Goal: Information Seeking & Learning: Learn about a topic

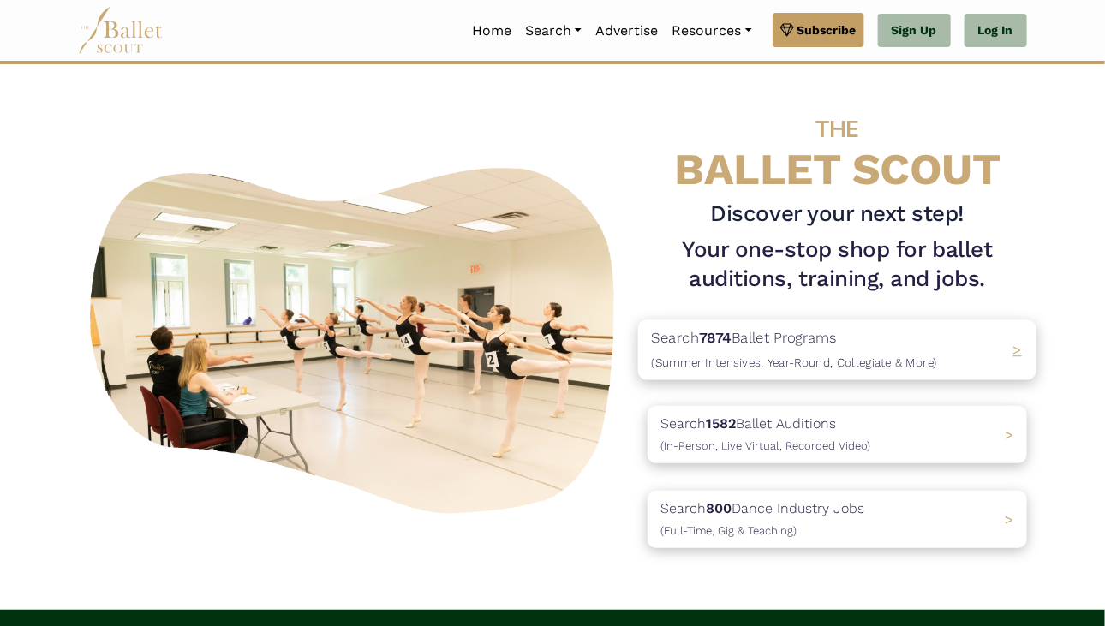
click at [896, 351] on p "Search 7874 Ballet Programs (Summer Intensives, Year-Round, Collegiate & More)" at bounding box center [794, 349] width 285 height 46
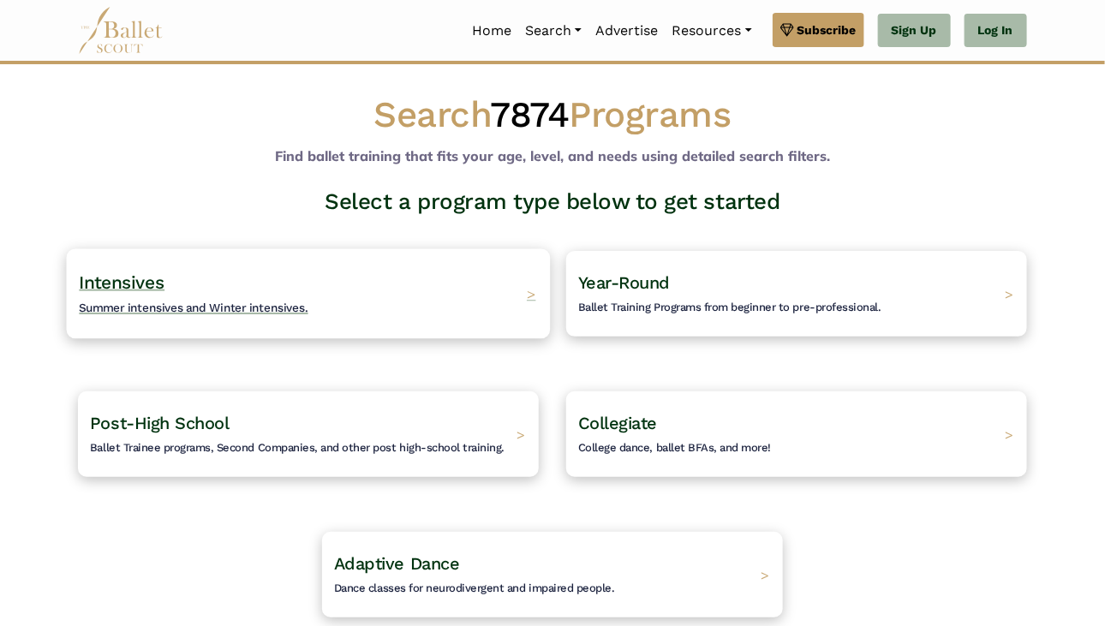
click at [507, 295] on div "Intensives Summer intensives and Winter intensives. >" at bounding box center [309, 293] width 484 height 90
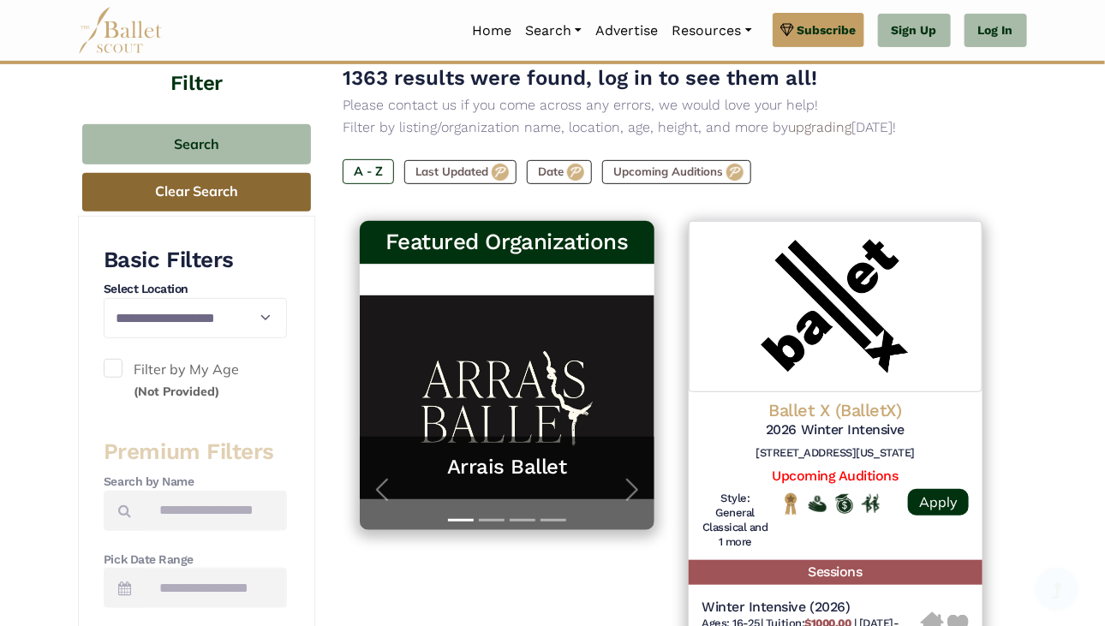
scroll to position [175, 0]
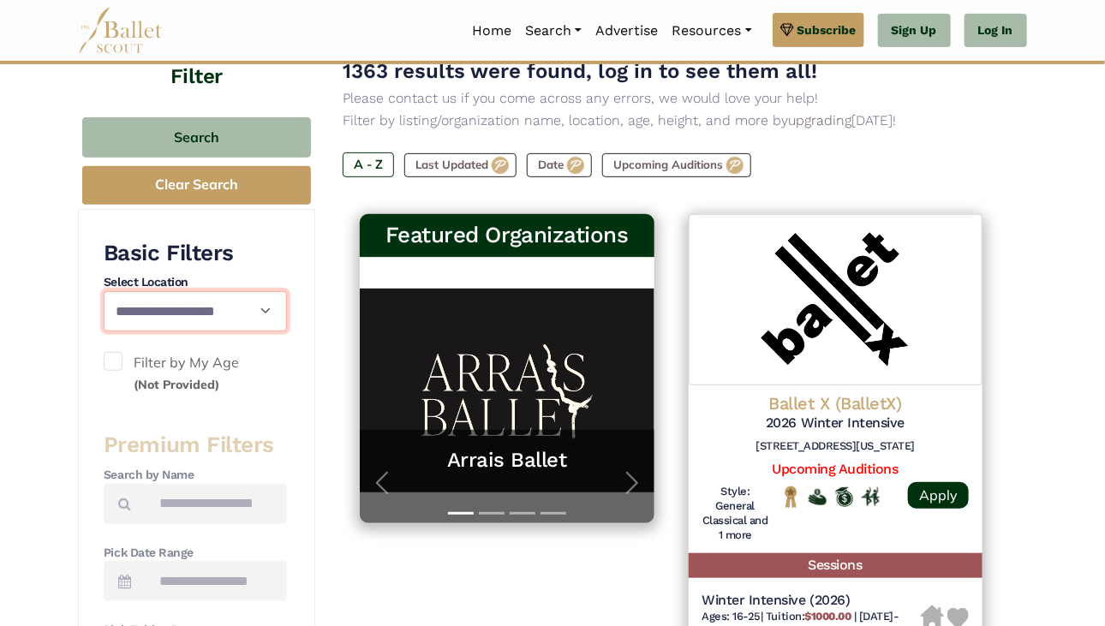
click at [235, 306] on select "**********" at bounding box center [195, 311] width 183 height 40
click at [233, 306] on select "**********" at bounding box center [195, 311] width 183 height 40
click at [114, 363] on span at bounding box center [113, 361] width 19 height 19
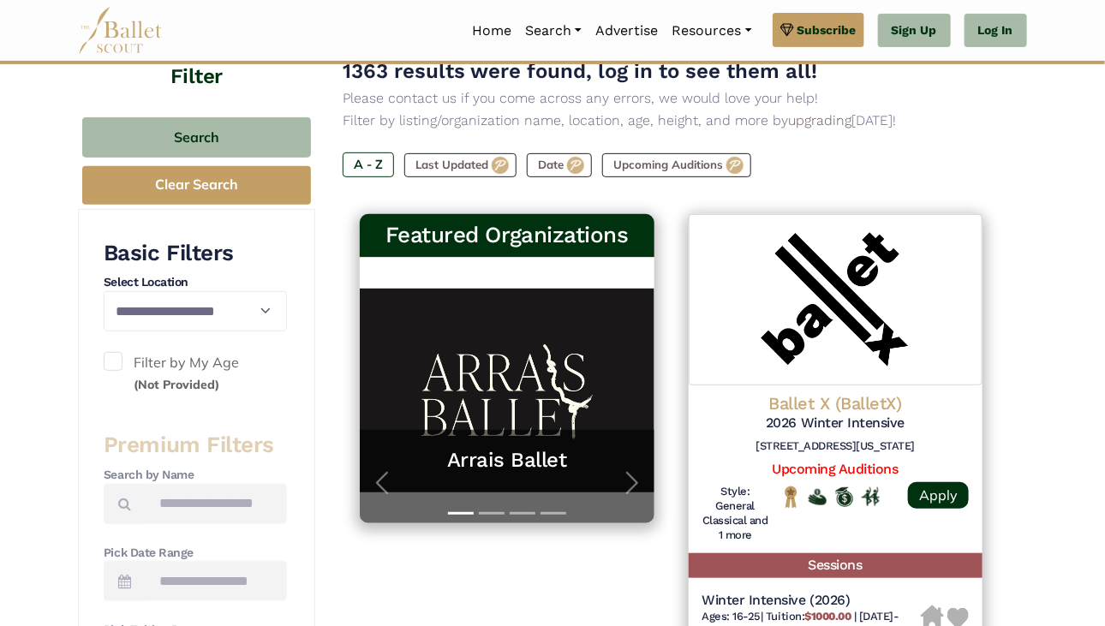
click at [111, 363] on span at bounding box center [113, 361] width 19 height 19
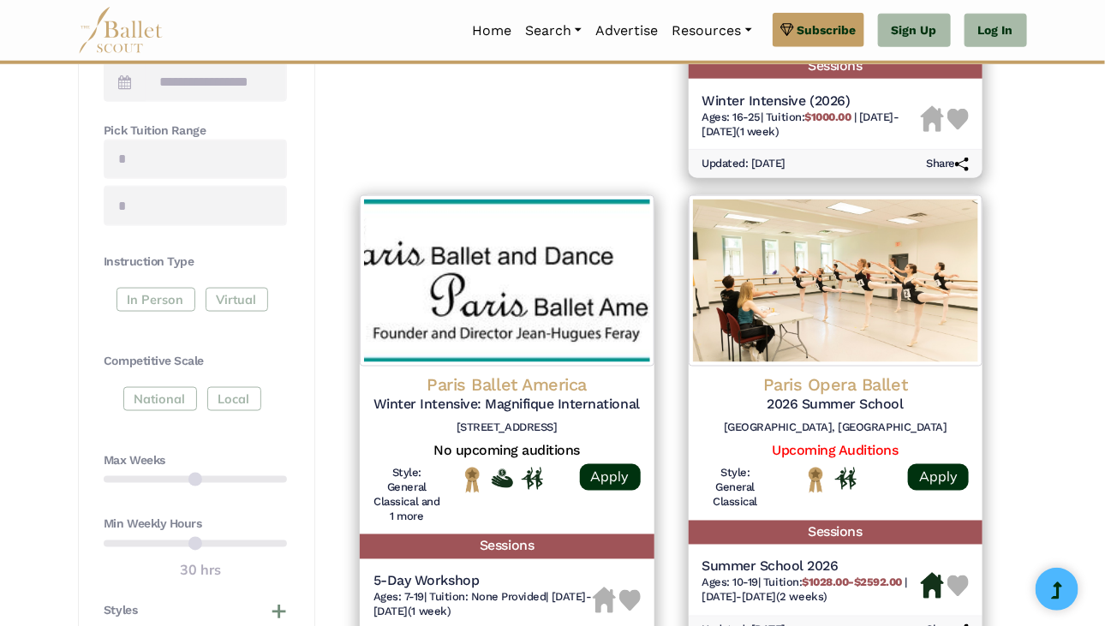
scroll to position [689, 0]
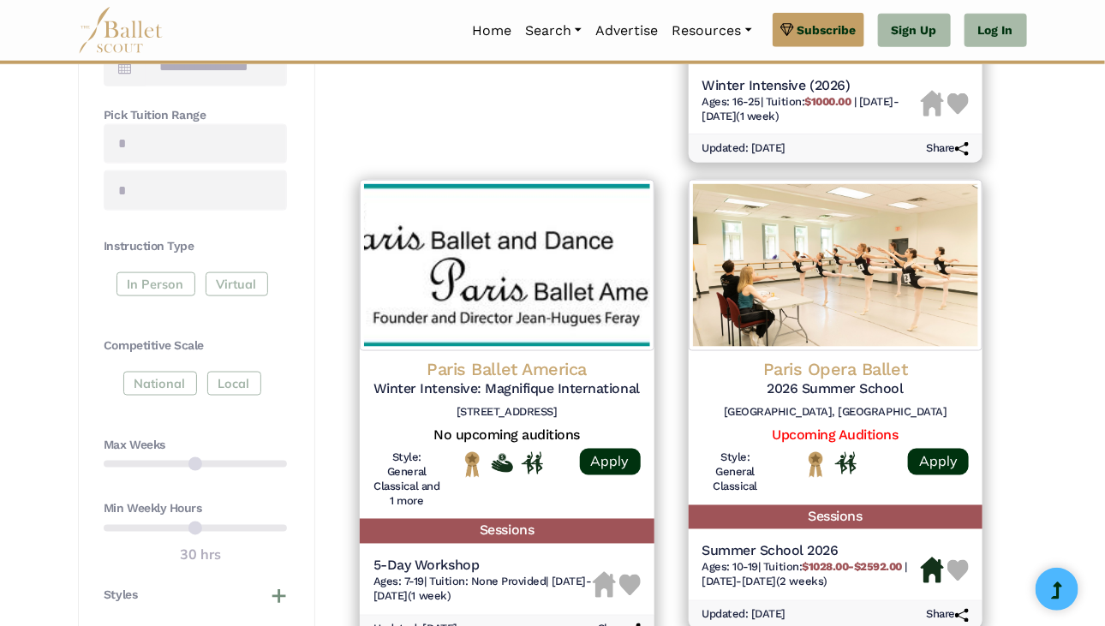
click at [158, 285] on div "In Person Virtual" at bounding box center [195, 287] width 183 height 31
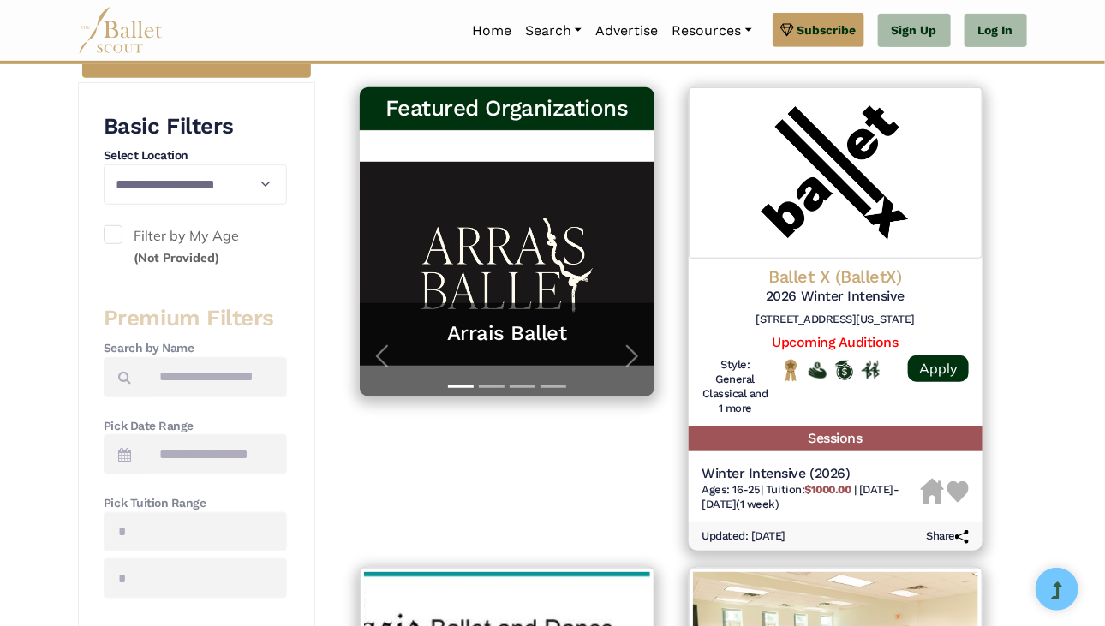
scroll to position [301, 0]
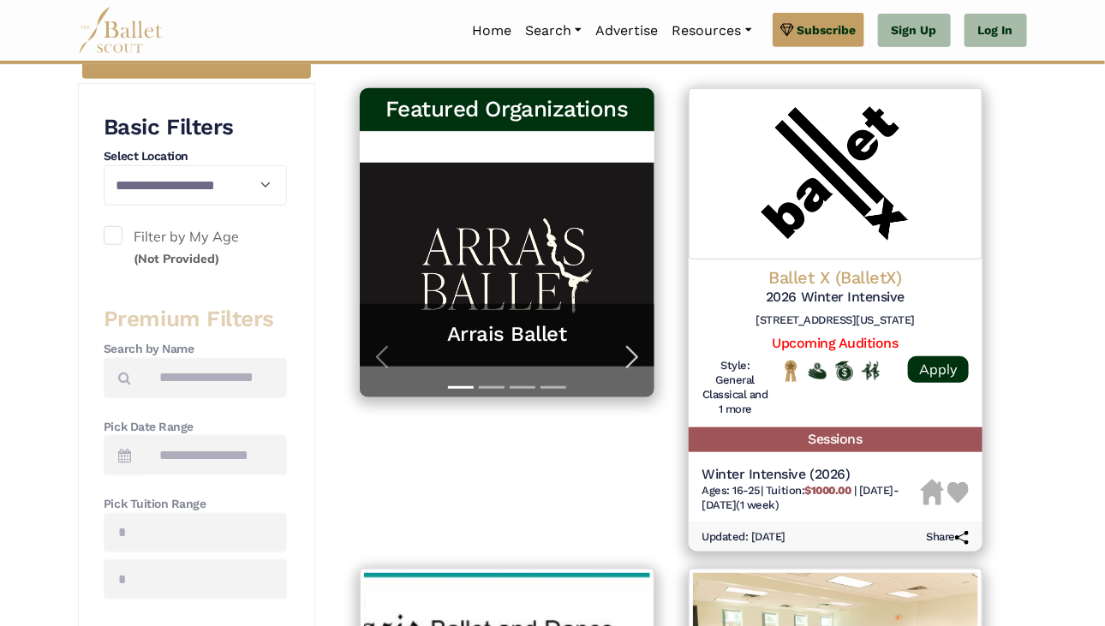
click at [627, 357] on span "button" at bounding box center [631, 356] width 27 height 27
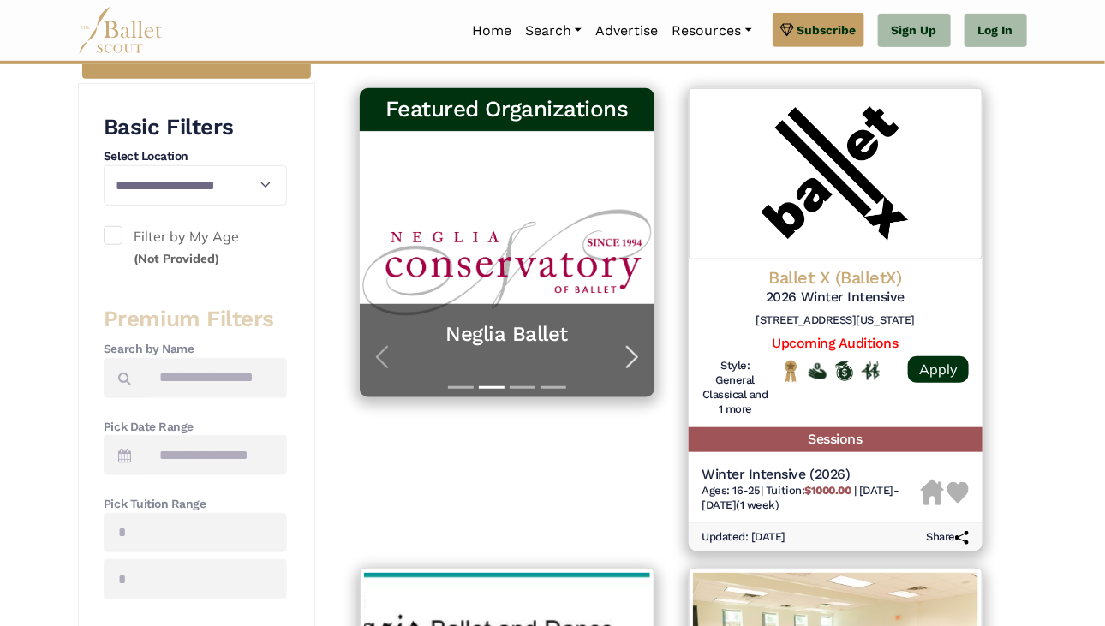
click at [628, 358] on span "button" at bounding box center [631, 356] width 27 height 27
